Goal: Transaction & Acquisition: Purchase product/service

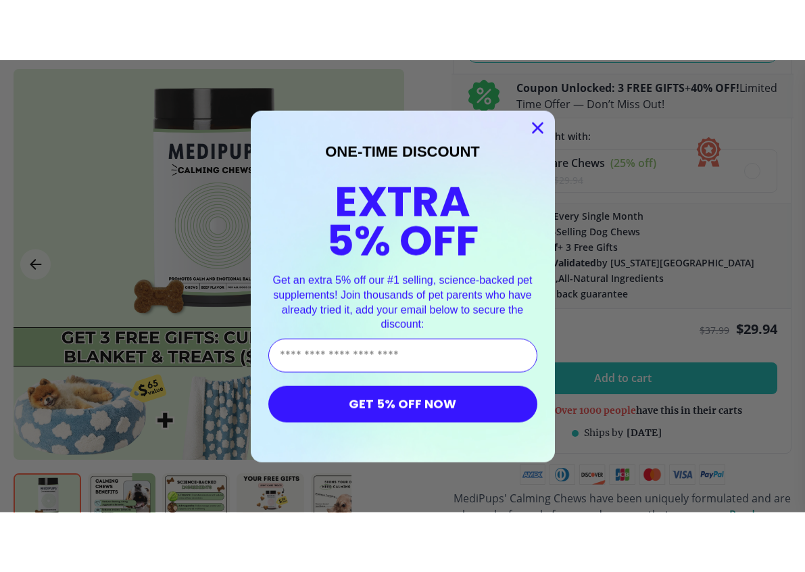
scroll to position [532, 0]
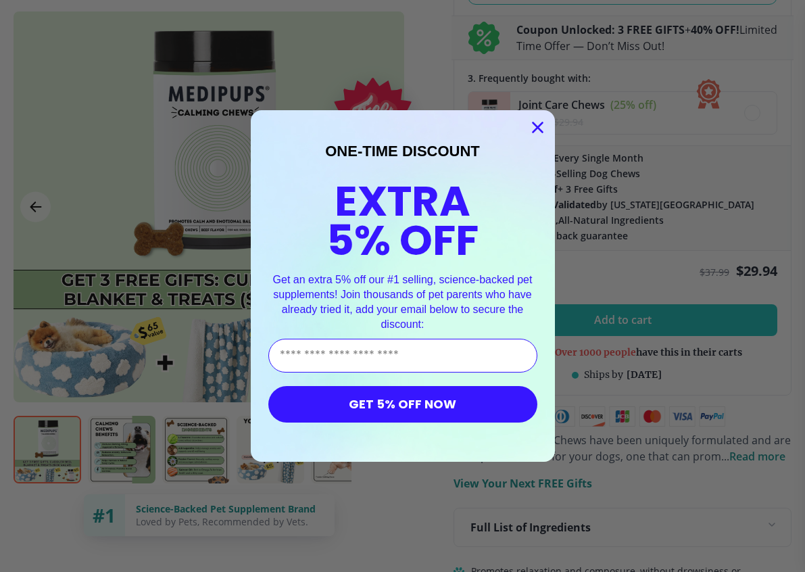
click at [412, 403] on button "GET 5% OFF NOW" at bounding box center [402, 404] width 269 height 36
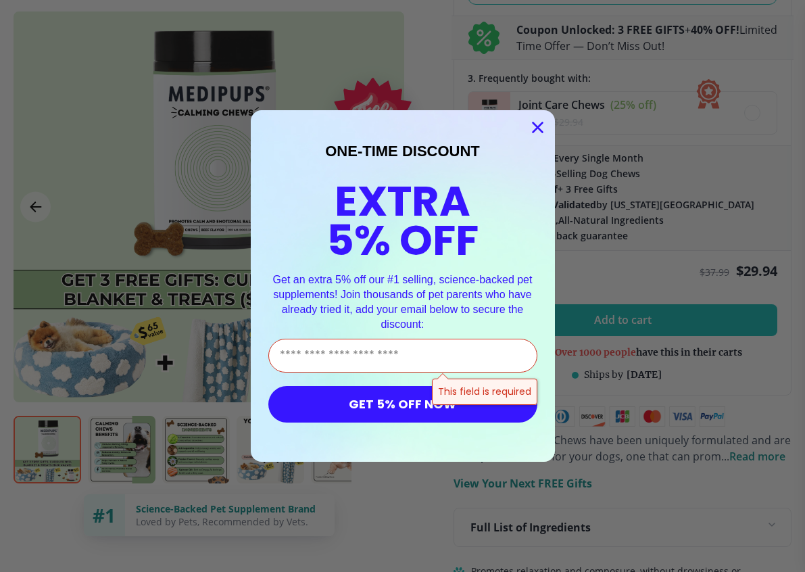
scroll to position [531, 0]
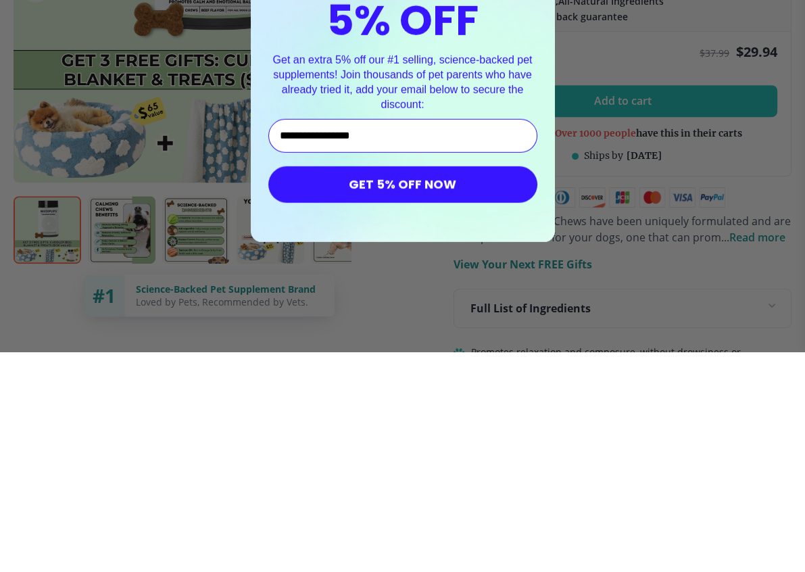
type input "**********"
click at [414, 386] on button "GET 5% OFF NOW" at bounding box center [402, 404] width 269 height 36
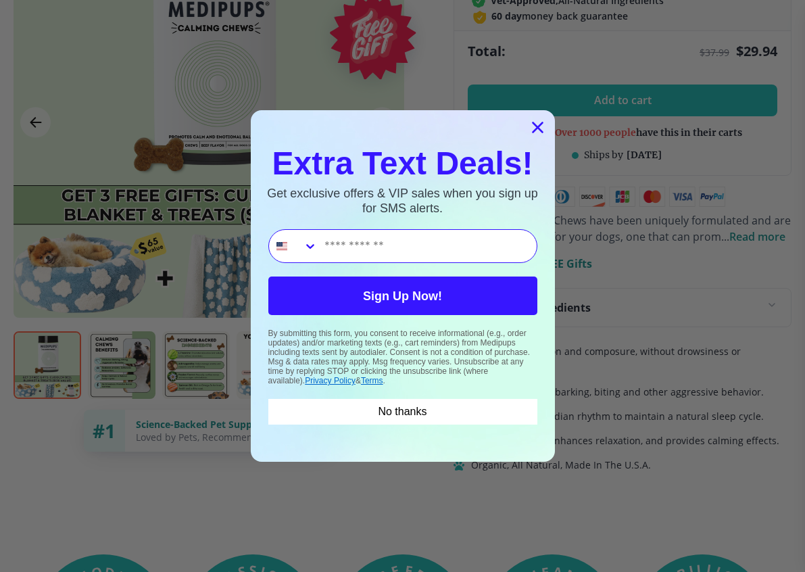
type input "**********"
click at [459, 285] on button "Sign Up Now!" at bounding box center [402, 295] width 269 height 39
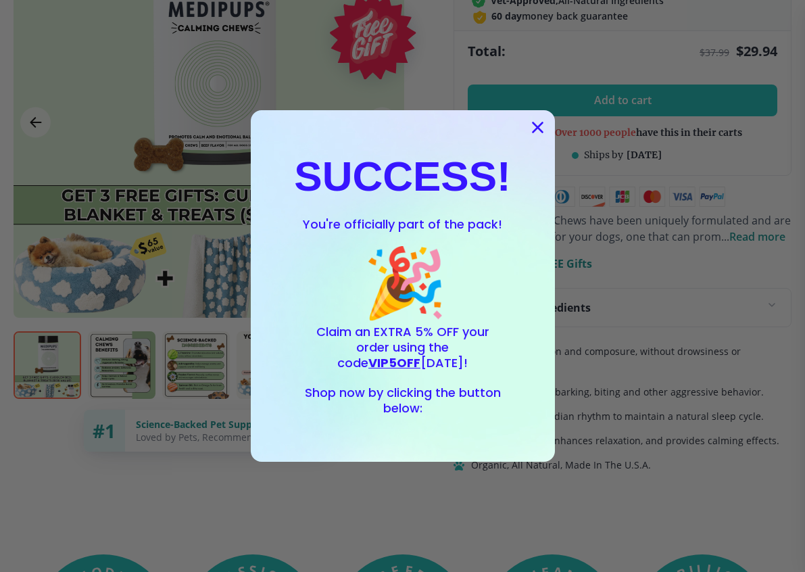
click at [537, 128] on icon "Close dialog" at bounding box center [537, 127] width 9 height 9
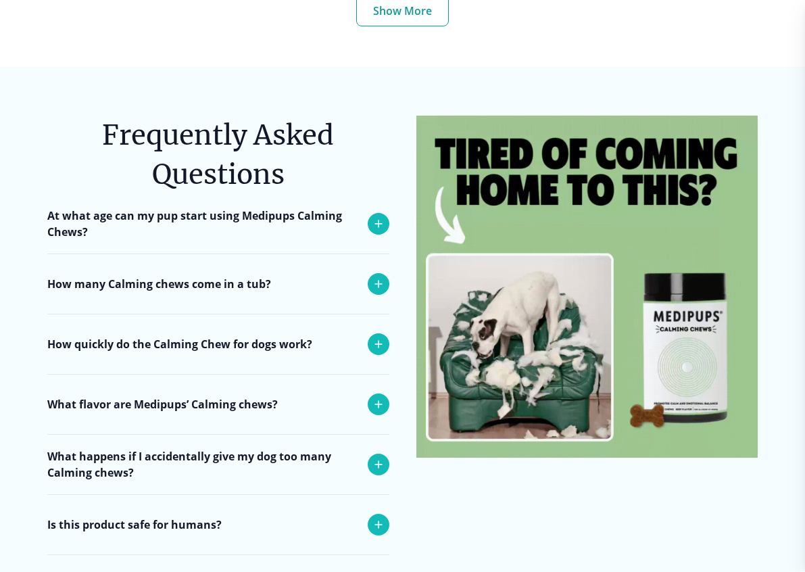
scroll to position [5298, 0]
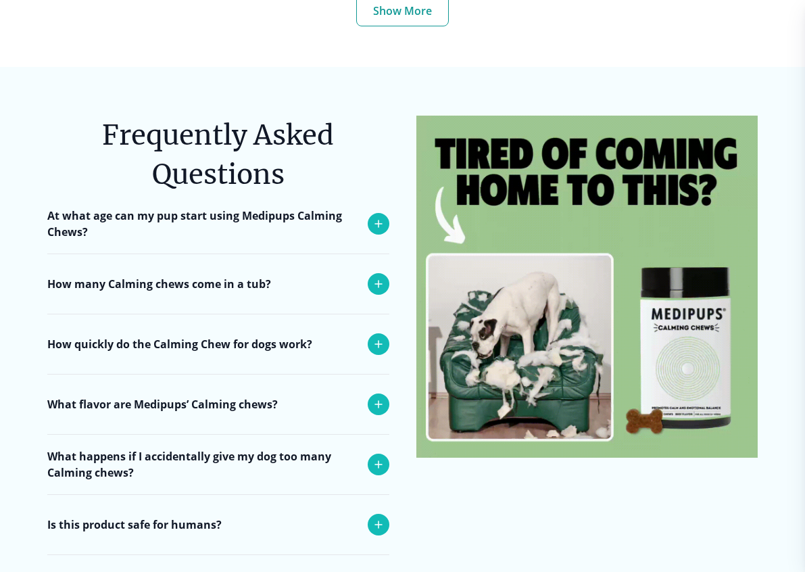
click at [375, 276] on icon at bounding box center [378, 284] width 16 height 16
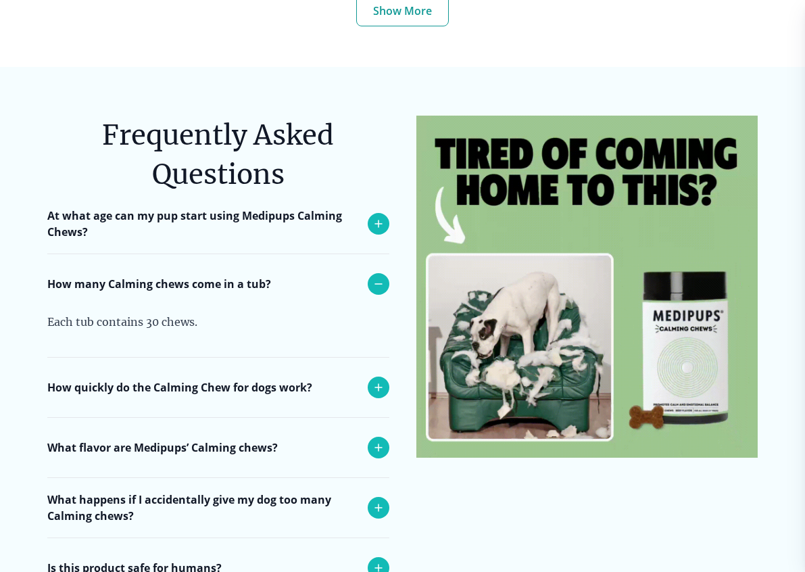
click at [371, 216] on icon at bounding box center [378, 224] width 16 height 16
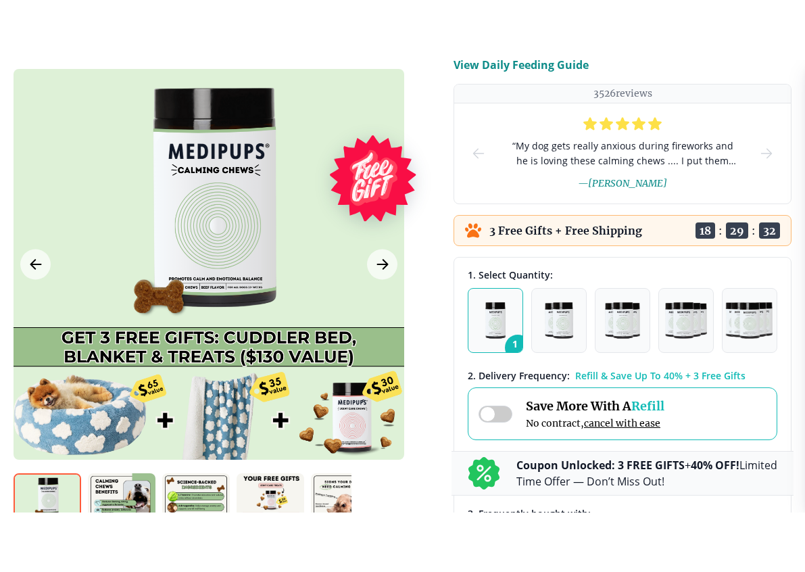
scroll to position [160, 0]
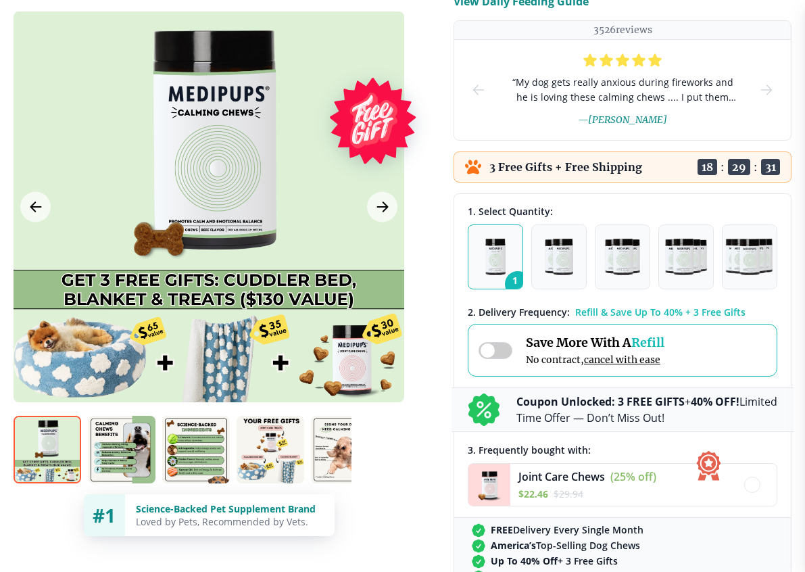
click at [556, 256] on img "button" at bounding box center [559, 257] width 28 height 36
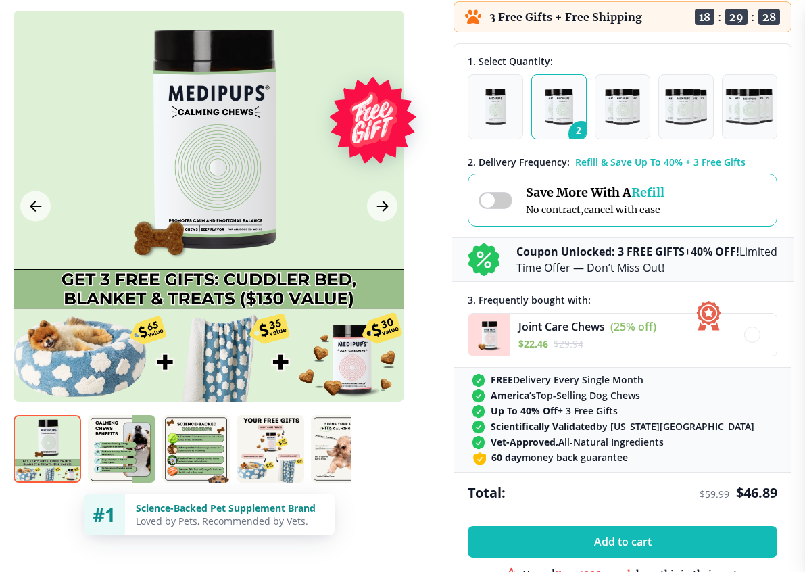
scroll to position [311, 0]
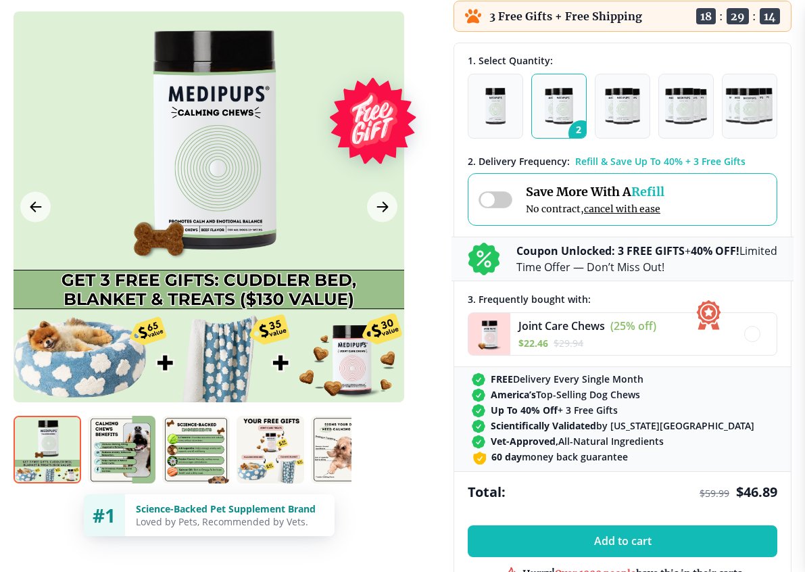
click at [652, 201] on div "Save More With A Refill No contract, cancel with ease" at bounding box center [595, 199] width 139 height 31
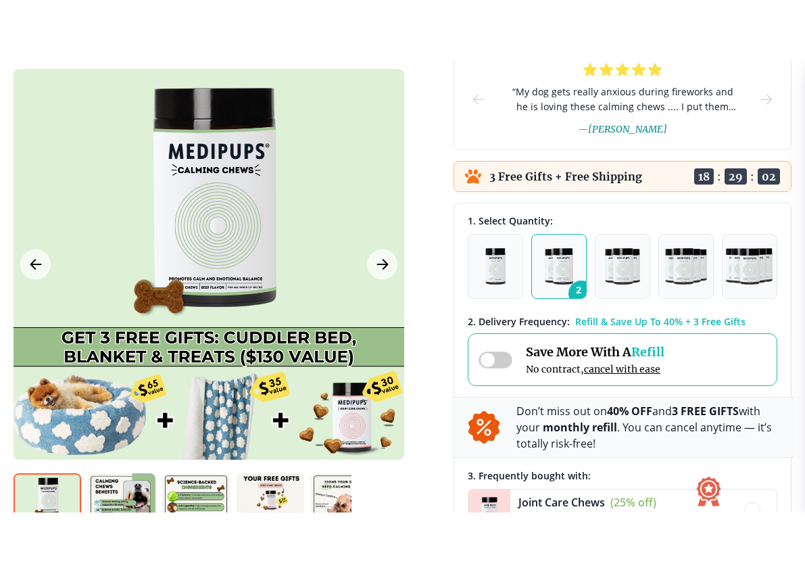
scroll to position [212, 0]
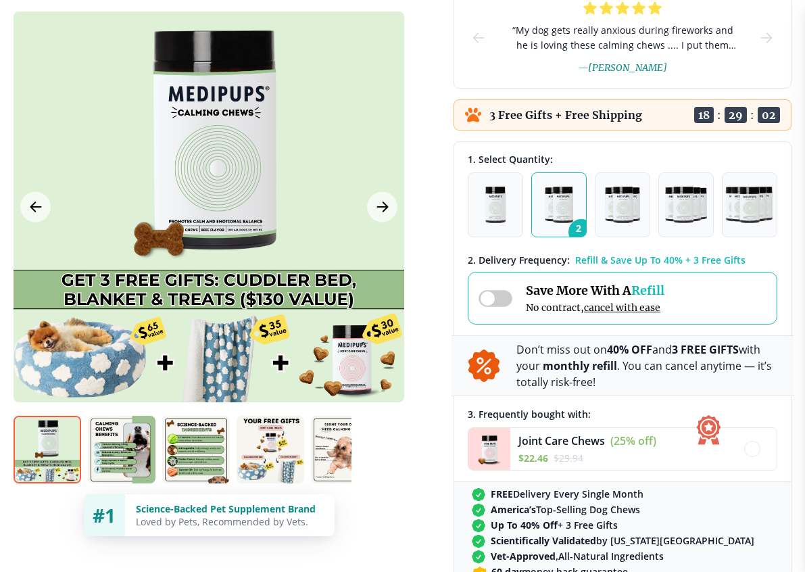
click at [491, 210] on img "button" at bounding box center [495, 205] width 21 height 36
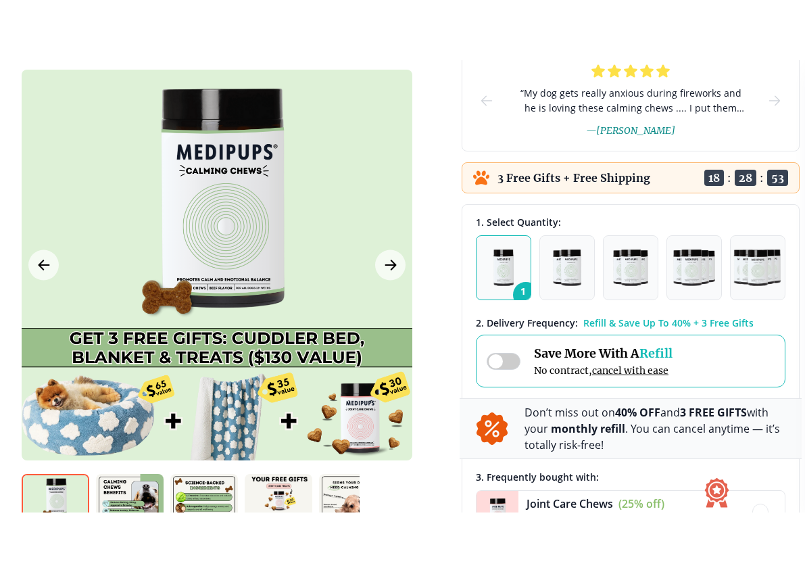
scroll to position [214, 5]
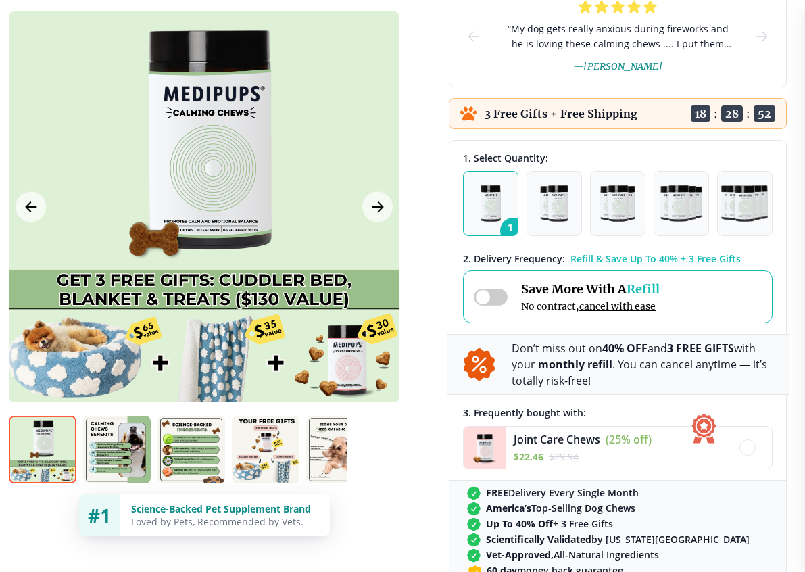
click at [555, 203] on img "button" at bounding box center [554, 203] width 28 height 36
click at [621, 207] on img "button" at bounding box center [617, 203] width 35 height 36
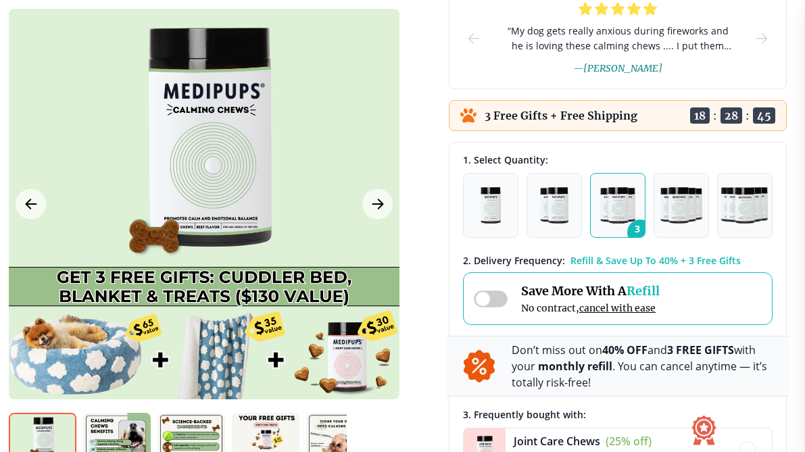
scroll to position [212, 5]
click at [551, 206] on img "button" at bounding box center [554, 205] width 28 height 36
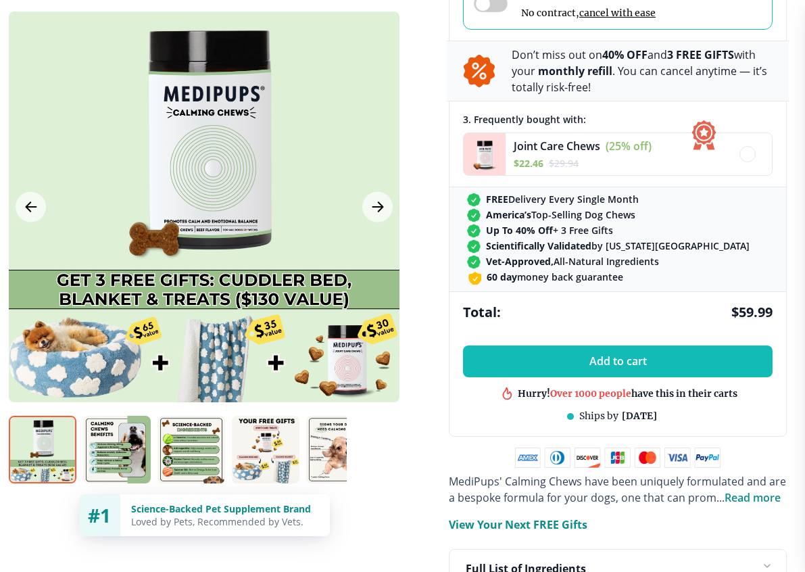
scroll to position [515, 5]
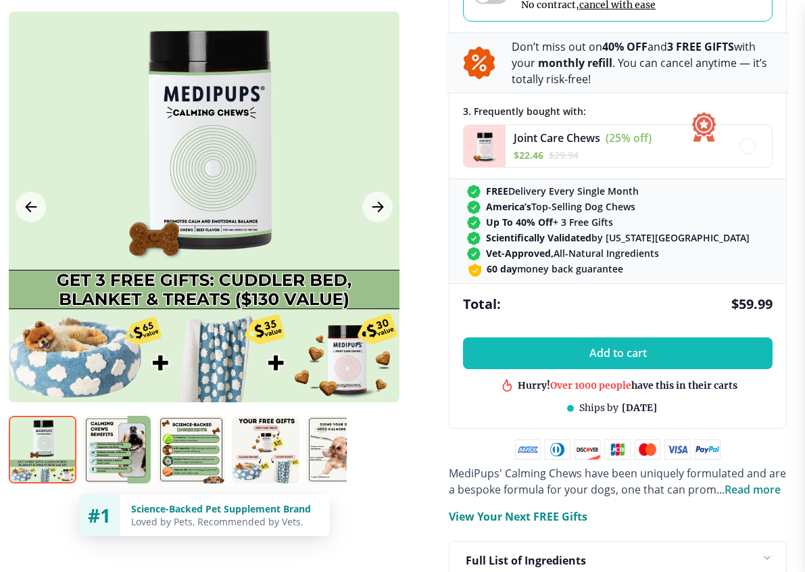
click at [618, 353] on span "Add to cart" at bounding box center [617, 353] width 57 height 13
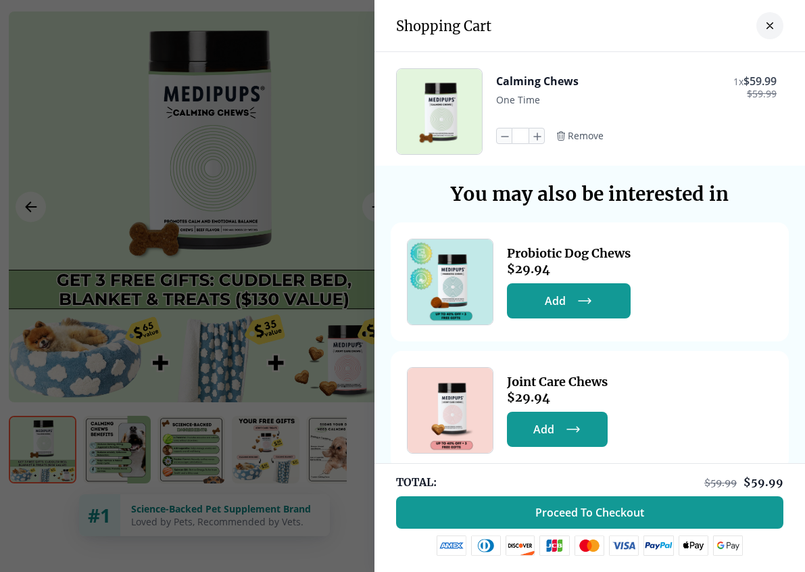
click at [729, 27] on icon "close-cart" at bounding box center [769, 25] width 7 height 7
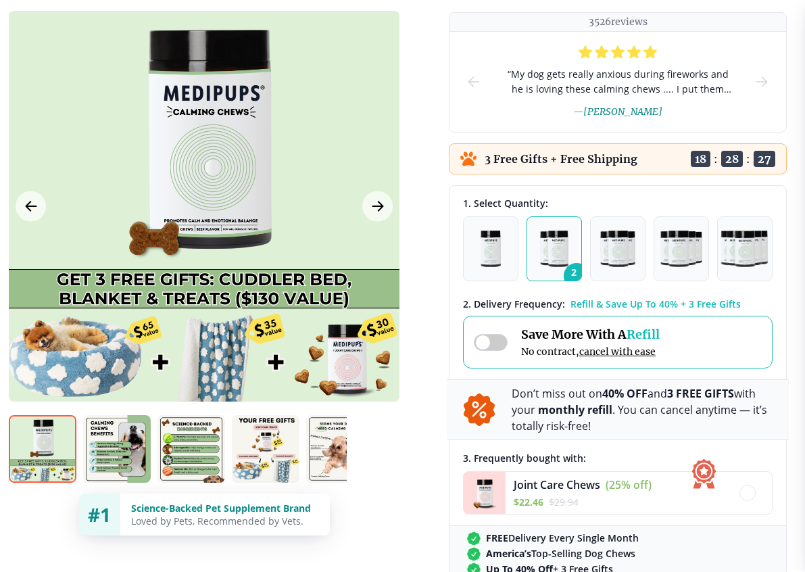
scroll to position [168, 5]
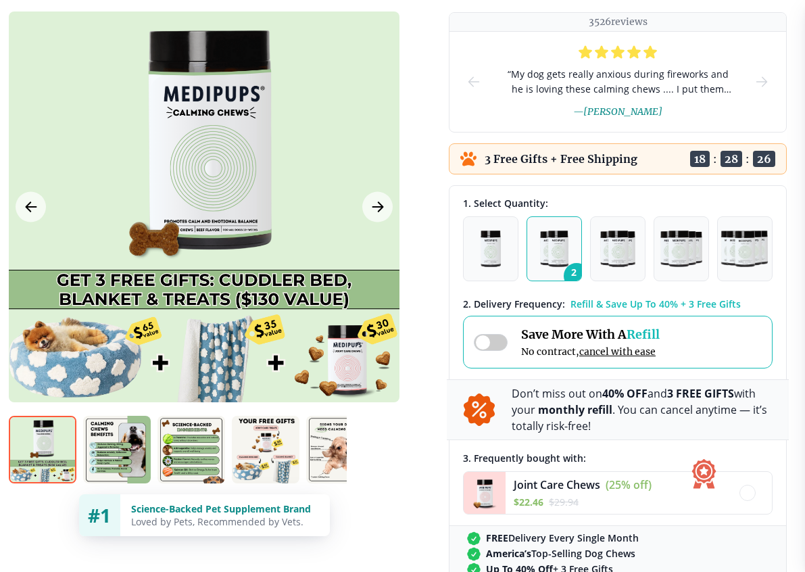
click at [543, 249] on img "button" at bounding box center [554, 248] width 28 height 36
click at [552, 261] on img "button" at bounding box center [554, 248] width 28 height 36
click at [562, 255] on img "button" at bounding box center [554, 248] width 28 height 36
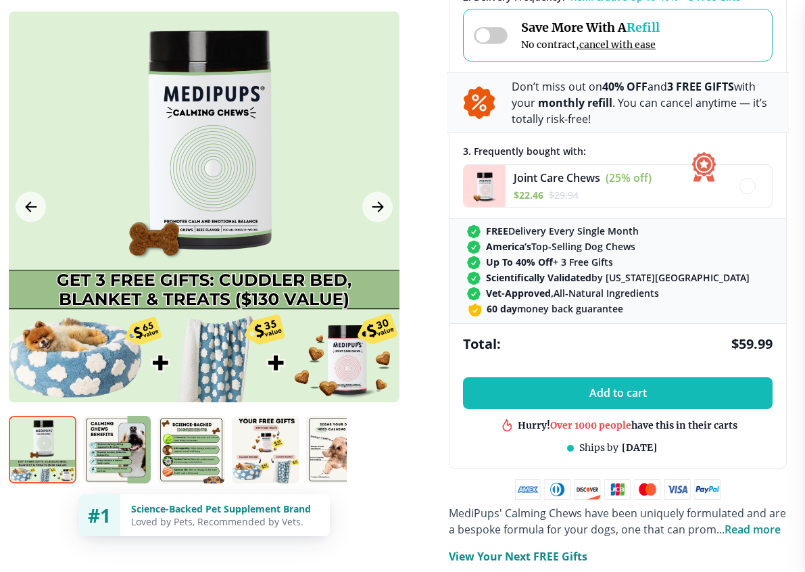
scroll to position [476, 5]
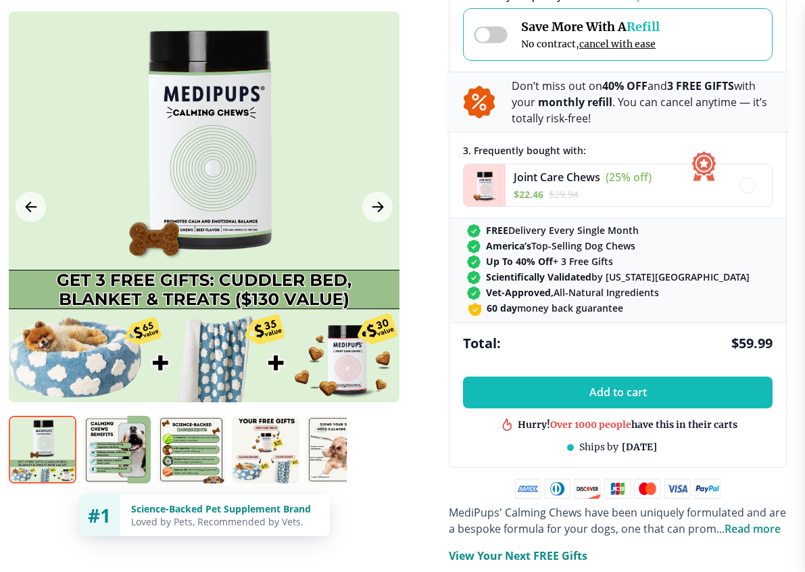
click at [625, 389] on span "Add to cart" at bounding box center [617, 392] width 57 height 13
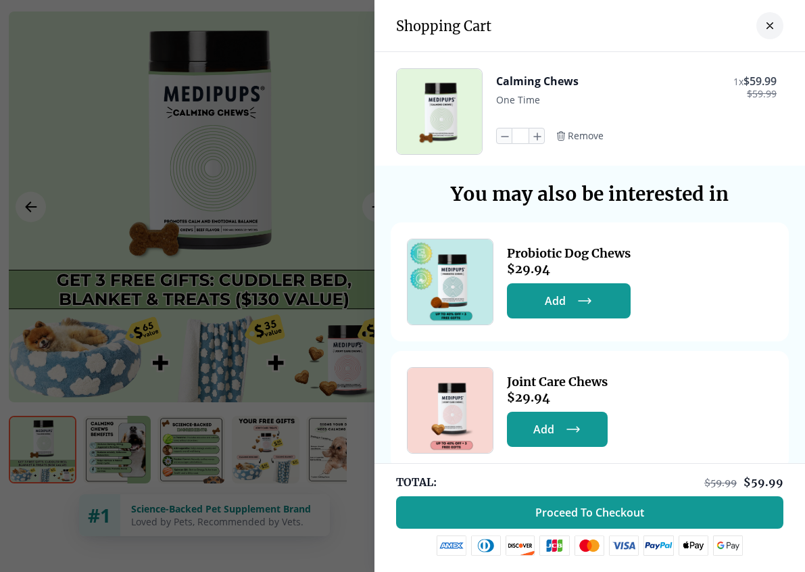
click at [443, 108] on img "button" at bounding box center [439, 111] width 85 height 85
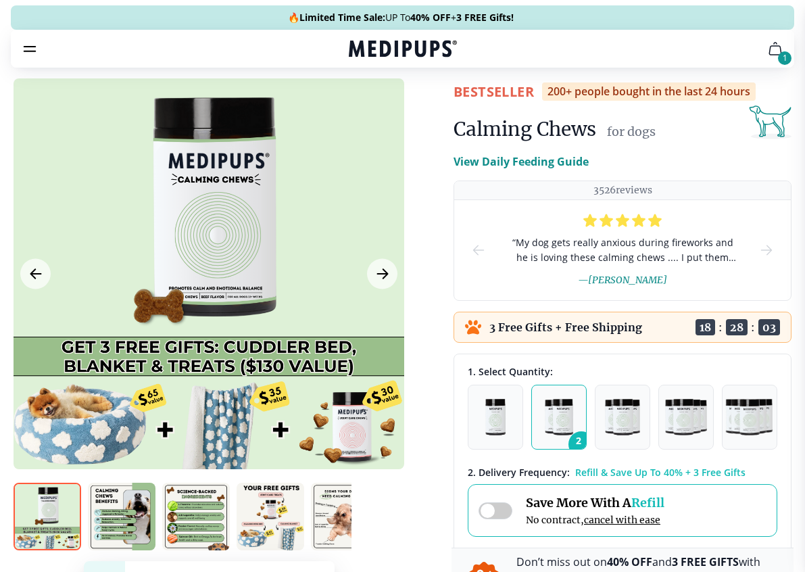
click at [379, 276] on icon "Next Image" at bounding box center [382, 274] width 16 height 17
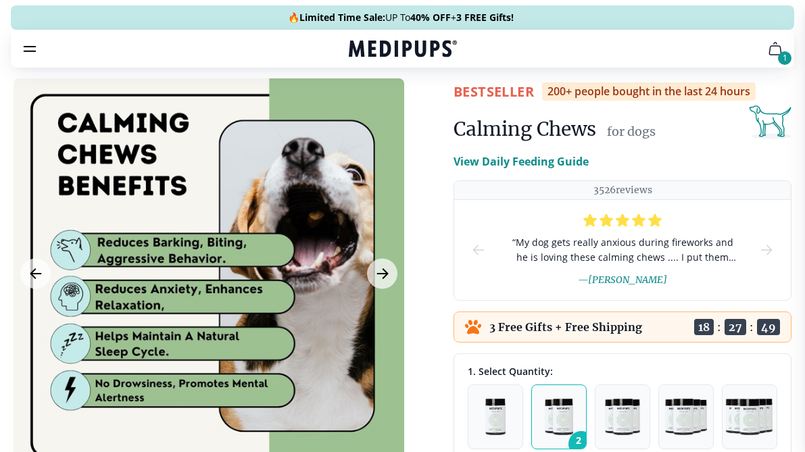
click at [729, 51] on icon "cart" at bounding box center [775, 49] width 16 height 16
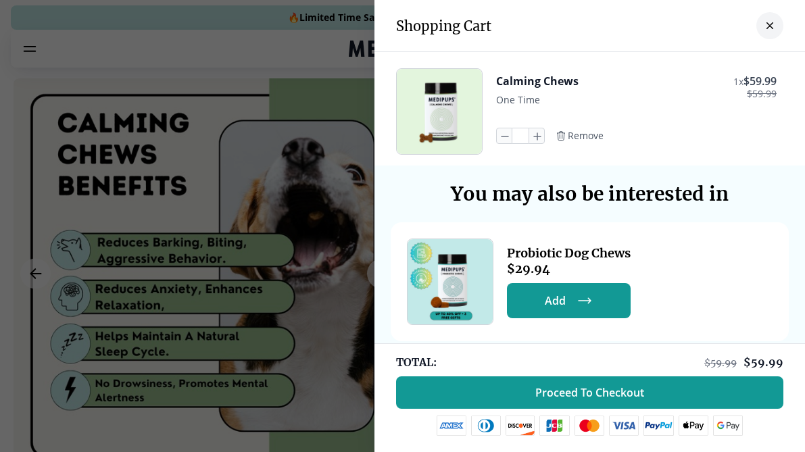
click at [601, 395] on span "Proceed To Checkout" at bounding box center [589, 393] width 109 height 14
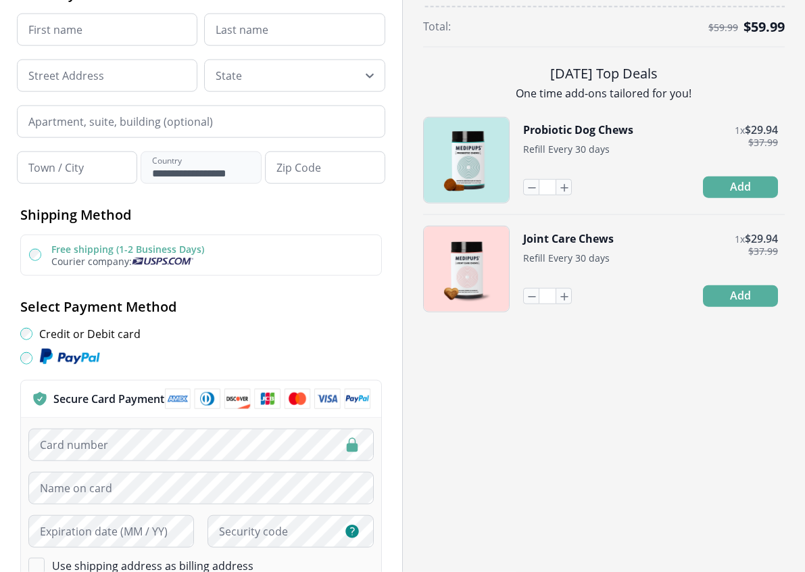
scroll to position [216, 0]
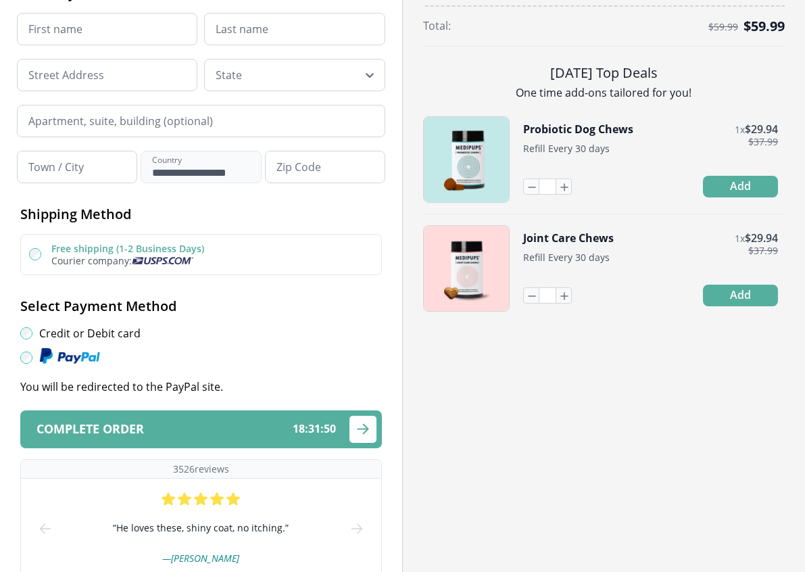
click at [258, 410] on div "Complete order 18 : 31 : 50" at bounding box center [185, 428] width 299 height 13
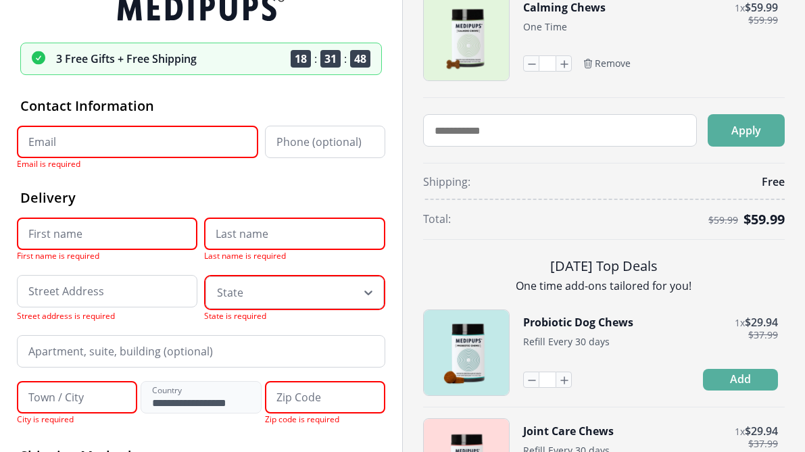
scroll to position [20, 0]
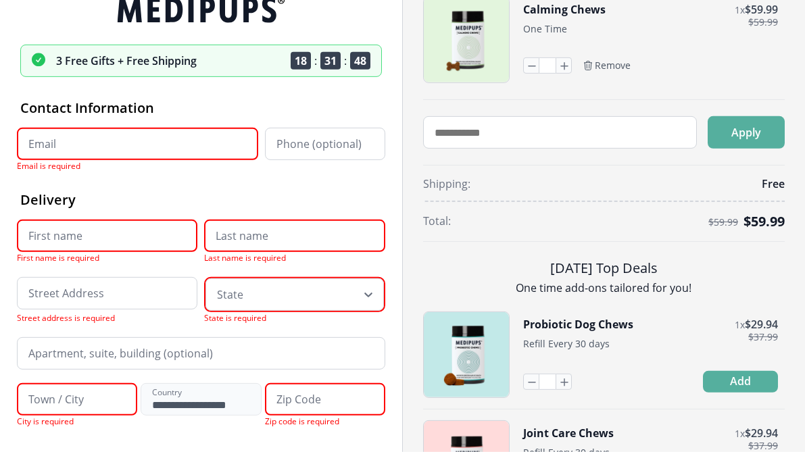
click at [107, 146] on input "Email" at bounding box center [137, 144] width 241 height 32
click at [105, 145] on input "Email" at bounding box center [137, 144] width 241 height 32
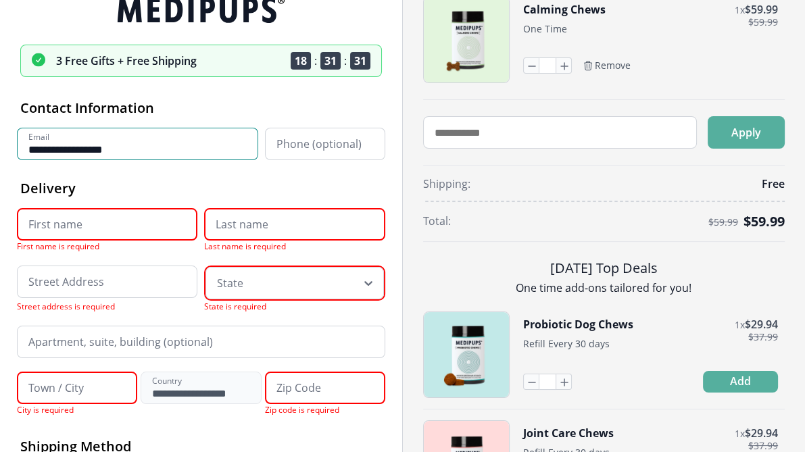
type input "**********"
click at [78, 221] on input "First name" at bounding box center [107, 224] width 180 height 32
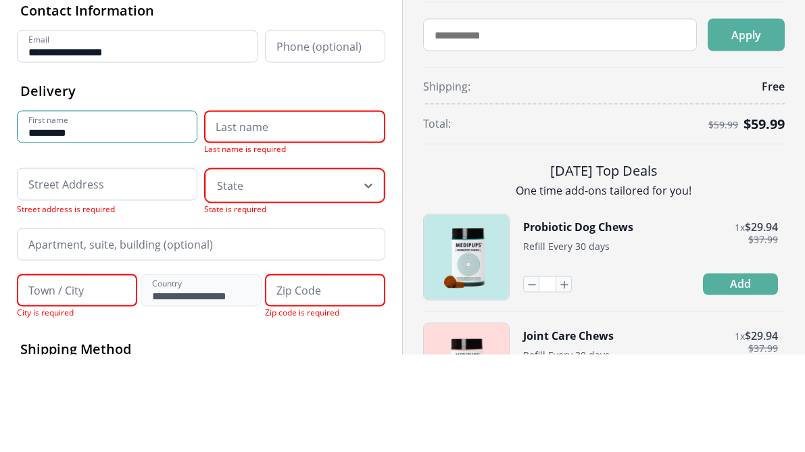
type input "********"
click at [272, 208] on input "Last name" at bounding box center [294, 224] width 180 height 32
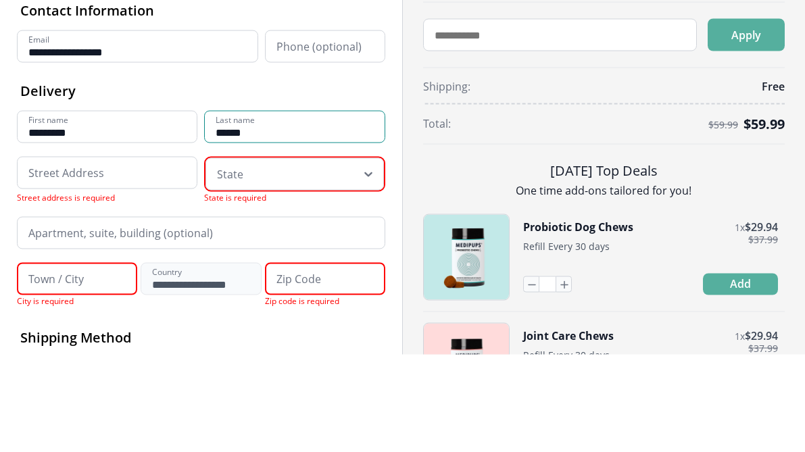
type input "******"
click at [234, 258] on div at bounding box center [285, 271] width 137 height 27
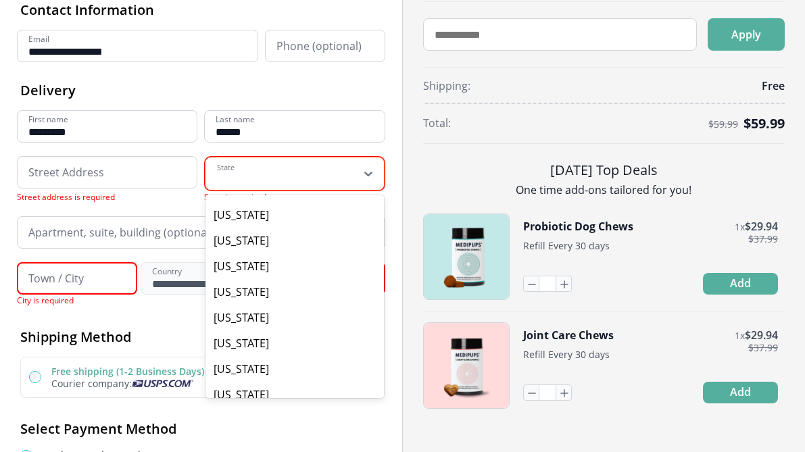
scroll to position [935, 0]
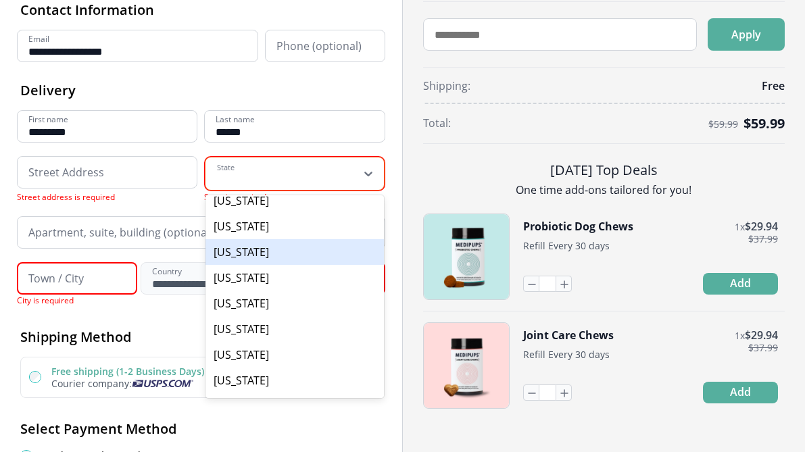
click at [241, 265] on div "[US_STATE]" at bounding box center [294, 252] width 178 height 26
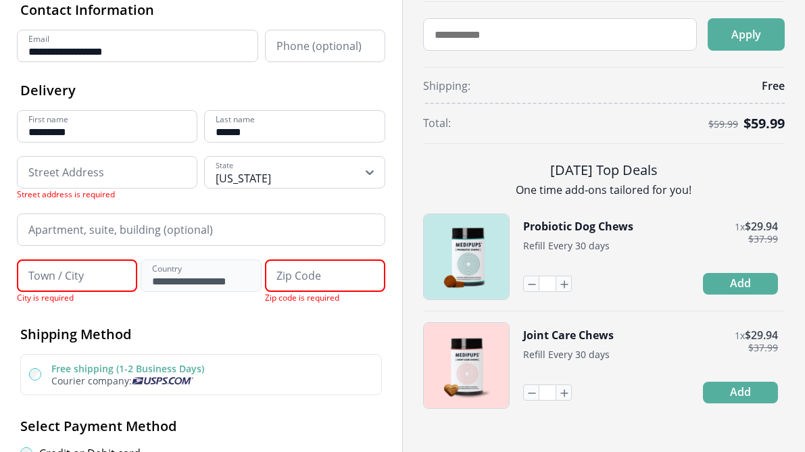
click at [80, 278] on input "Town / City" at bounding box center [77, 276] width 120 height 32
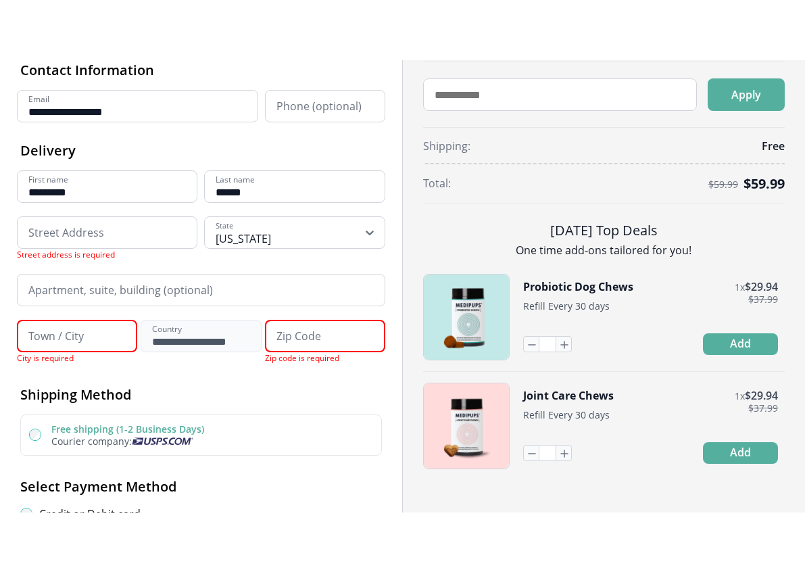
scroll to position [118, 0]
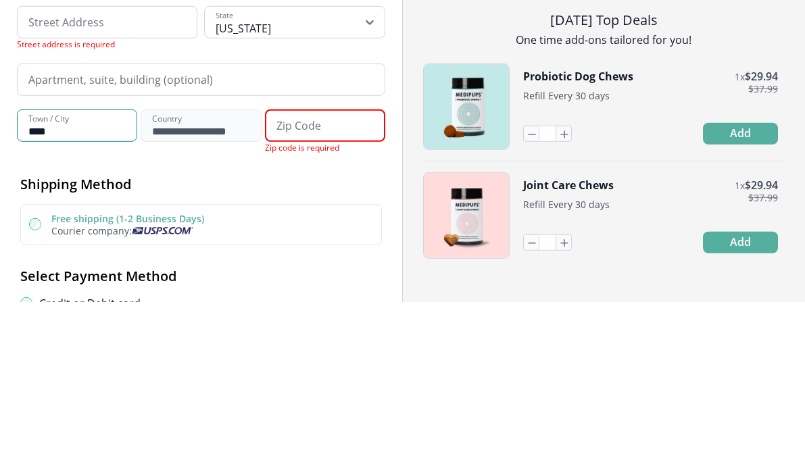
type input "****"
click at [293, 260] on input "Zip Code" at bounding box center [325, 276] width 120 height 32
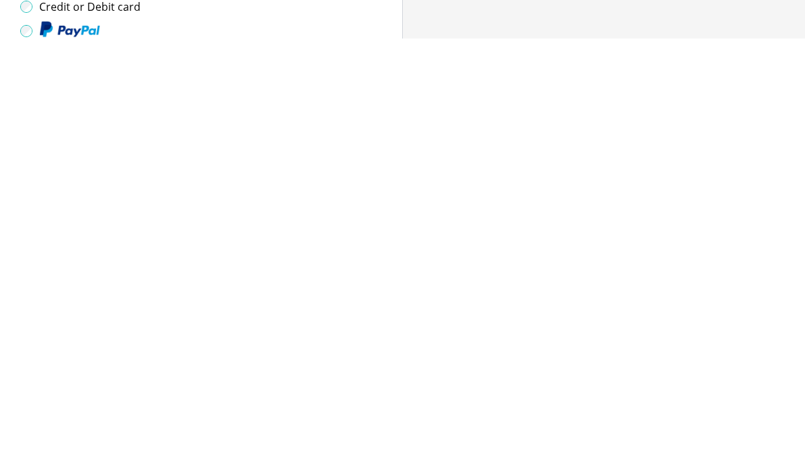
scroll to position [129, 0]
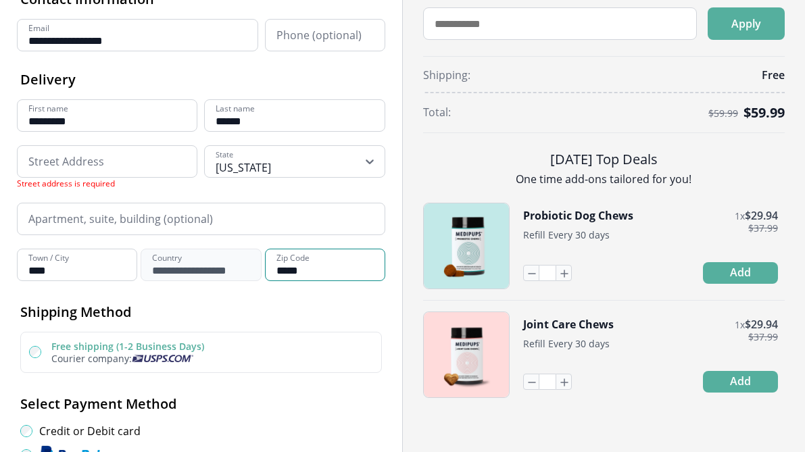
type input "*****"
click at [70, 164] on input at bounding box center [107, 161] width 180 height 32
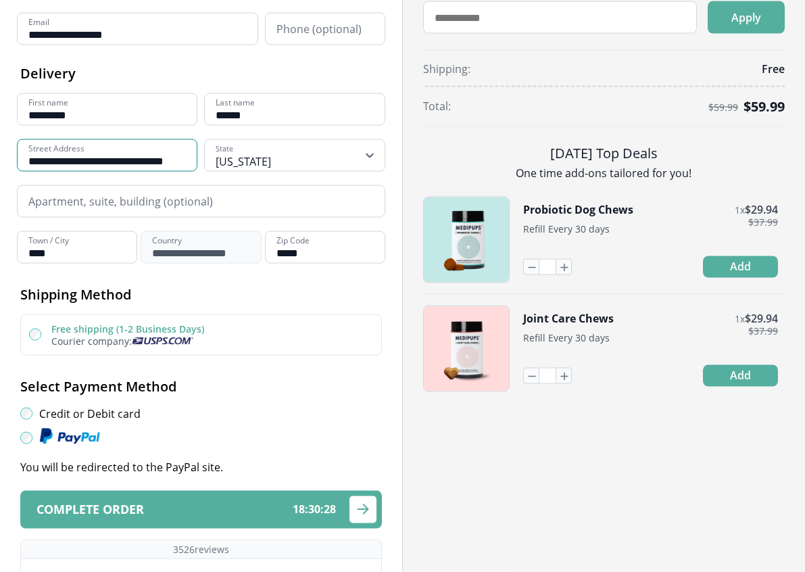
scroll to position [136, 0]
type input "**********"
click at [260, 410] on div "Complete order 18 : 30 : 25" at bounding box center [185, 508] width 299 height 13
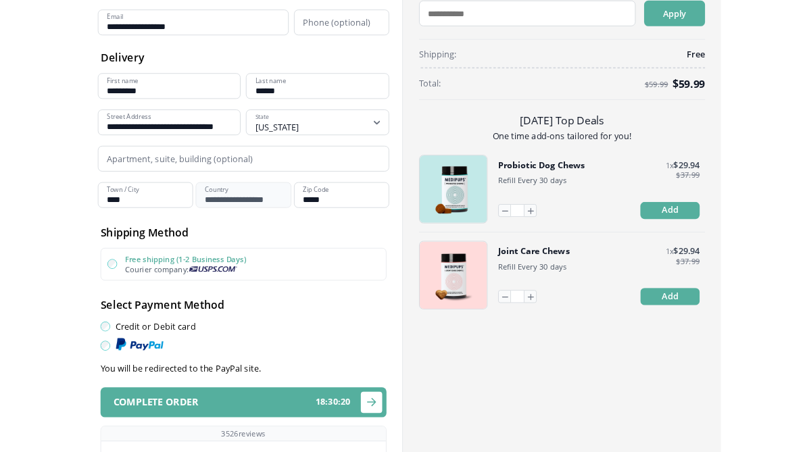
scroll to position [135, 0]
